Goal: Information Seeking & Learning: Learn about a topic

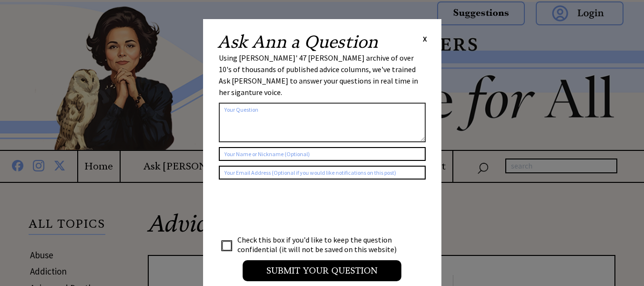
click at [426, 41] on span "X" at bounding box center [425, 39] width 4 height 10
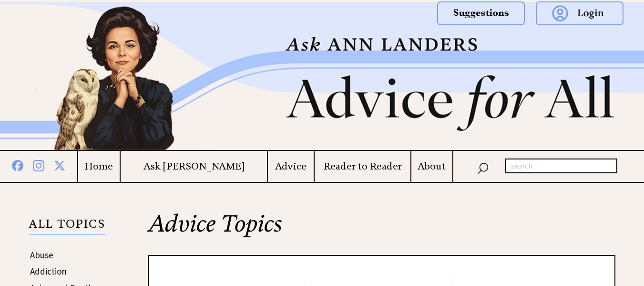
click at [348, 163] on h4 "Reader to Reader" at bounding box center [363, 166] width 96 height 12
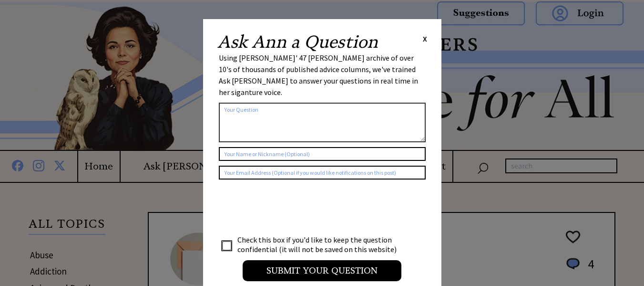
click at [425, 40] on span "X" at bounding box center [425, 39] width 4 height 10
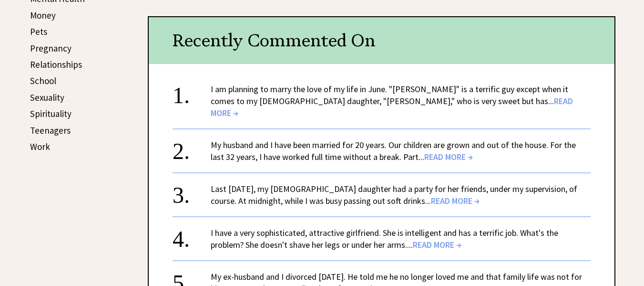
scroll to position [477, 0]
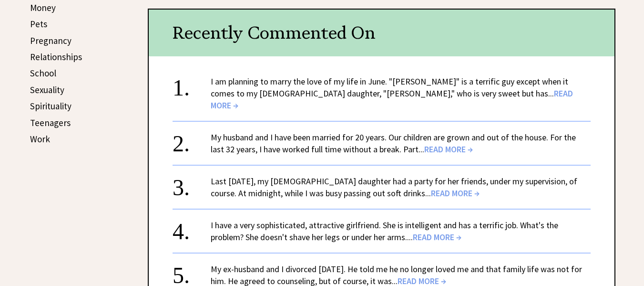
click at [443, 92] on span "READ MORE →" at bounding box center [392, 99] width 362 height 23
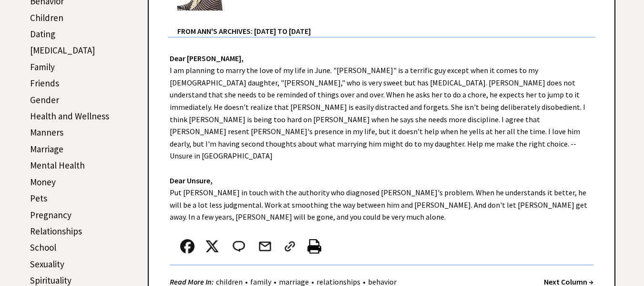
scroll to position [286, 0]
